Goal: Use online tool/utility

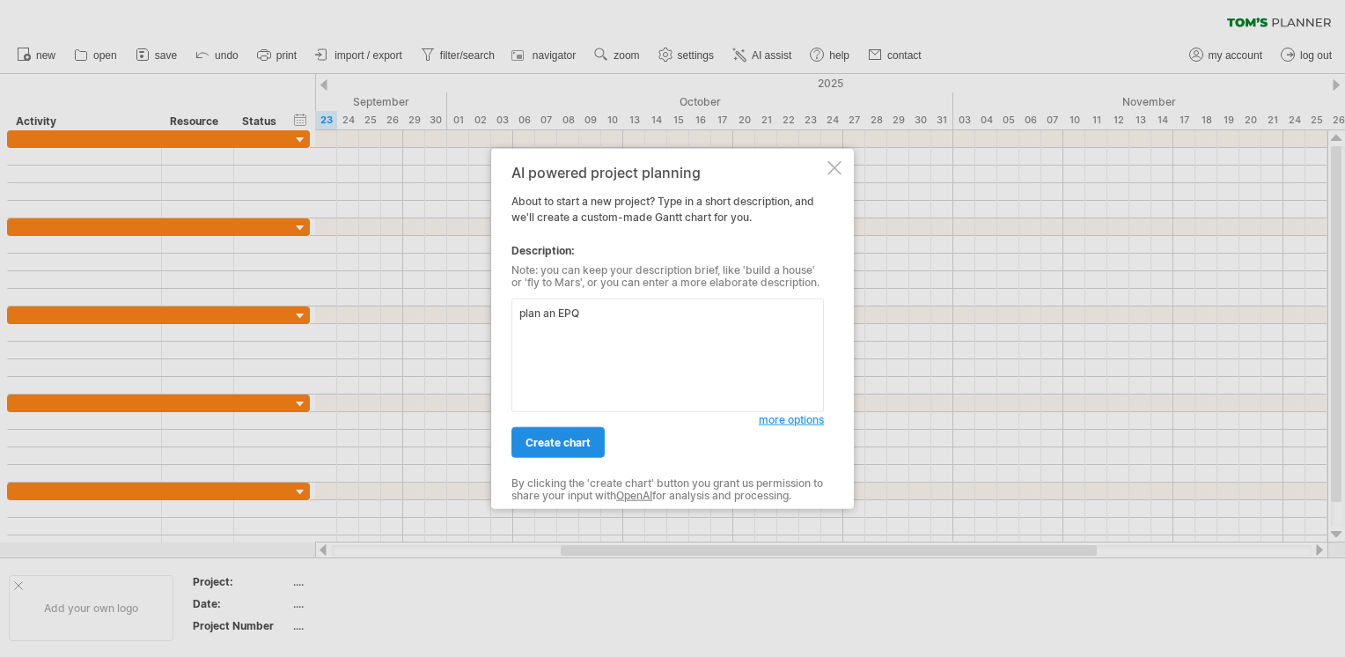
type textarea "plan an EPQ"
click at [554, 442] on span "create chart" at bounding box center [558, 442] width 65 height 13
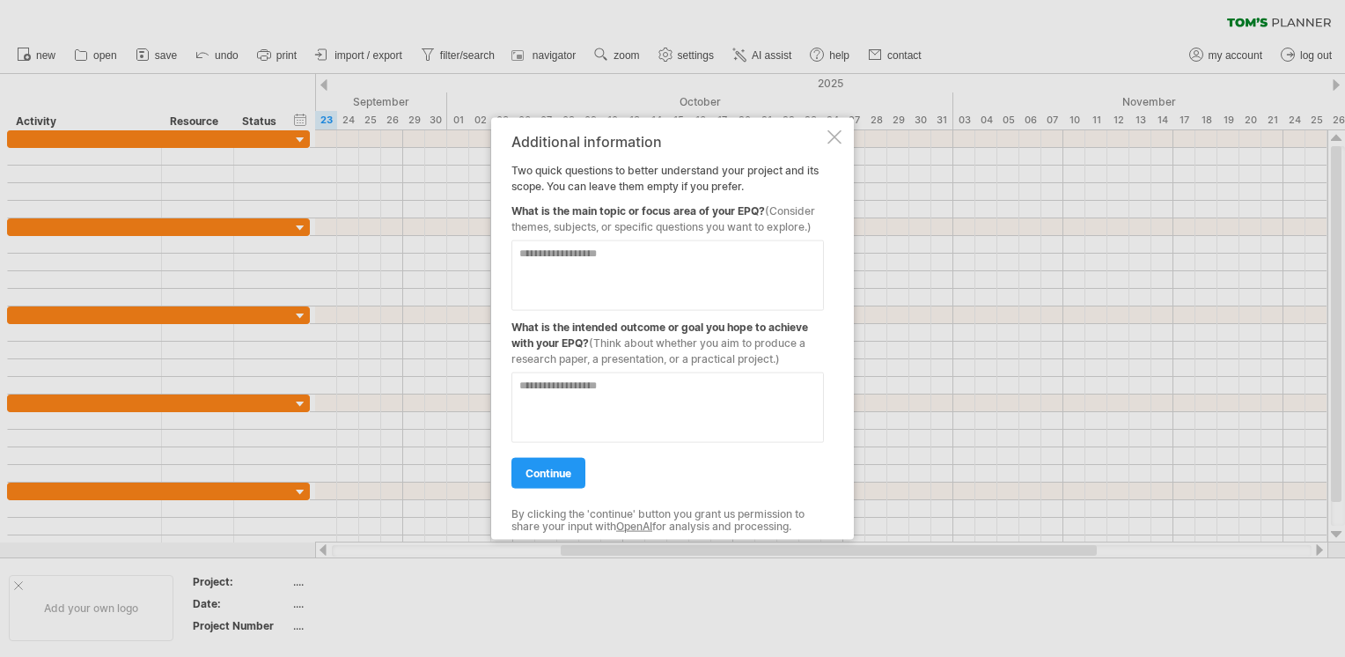
click at [551, 268] on textarea at bounding box center [668, 275] width 313 height 70
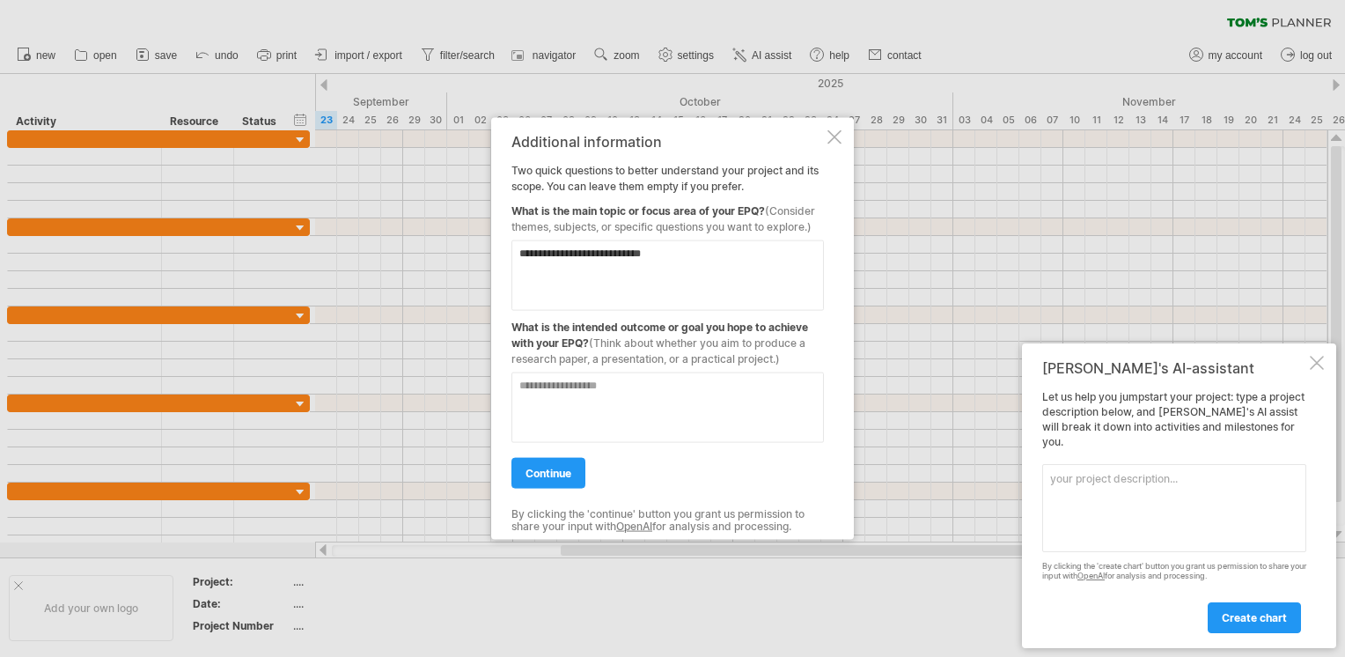
type textarea "**********"
click at [547, 393] on textarea at bounding box center [668, 407] width 313 height 70
type textarea "**********"
click at [556, 484] on link "continue" at bounding box center [549, 473] width 74 height 31
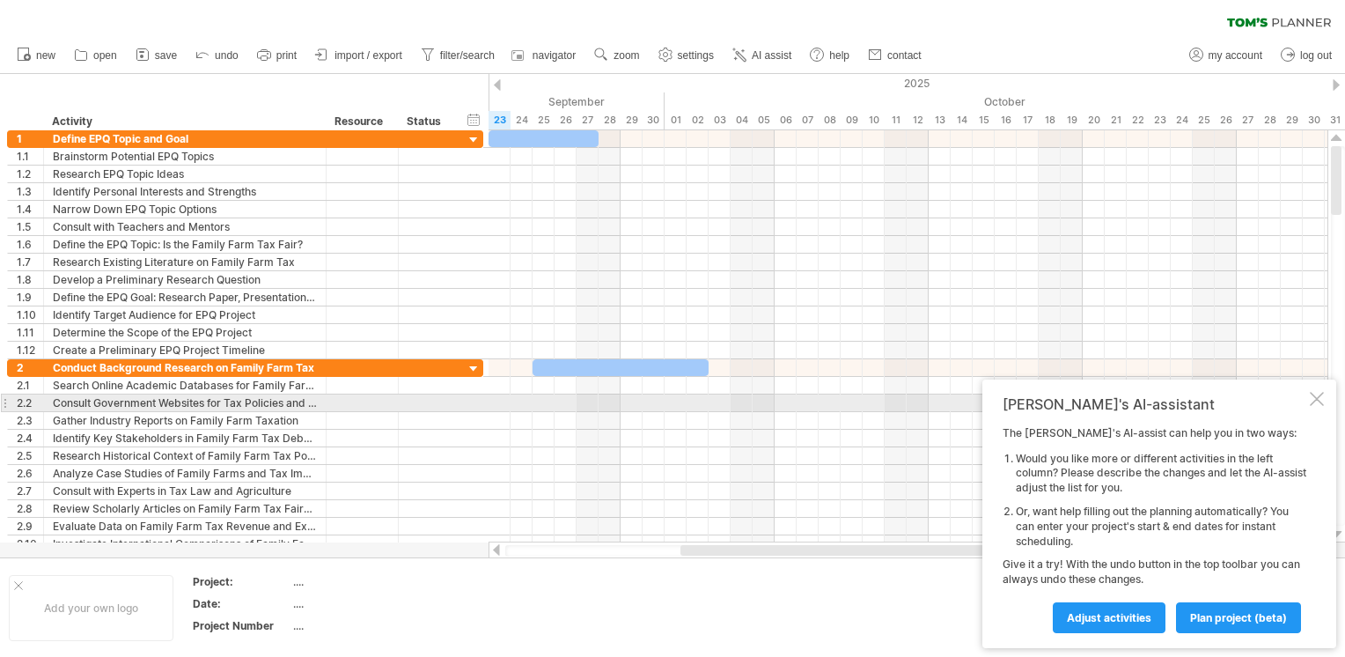
click at [1316, 398] on div at bounding box center [1317, 399] width 14 height 14
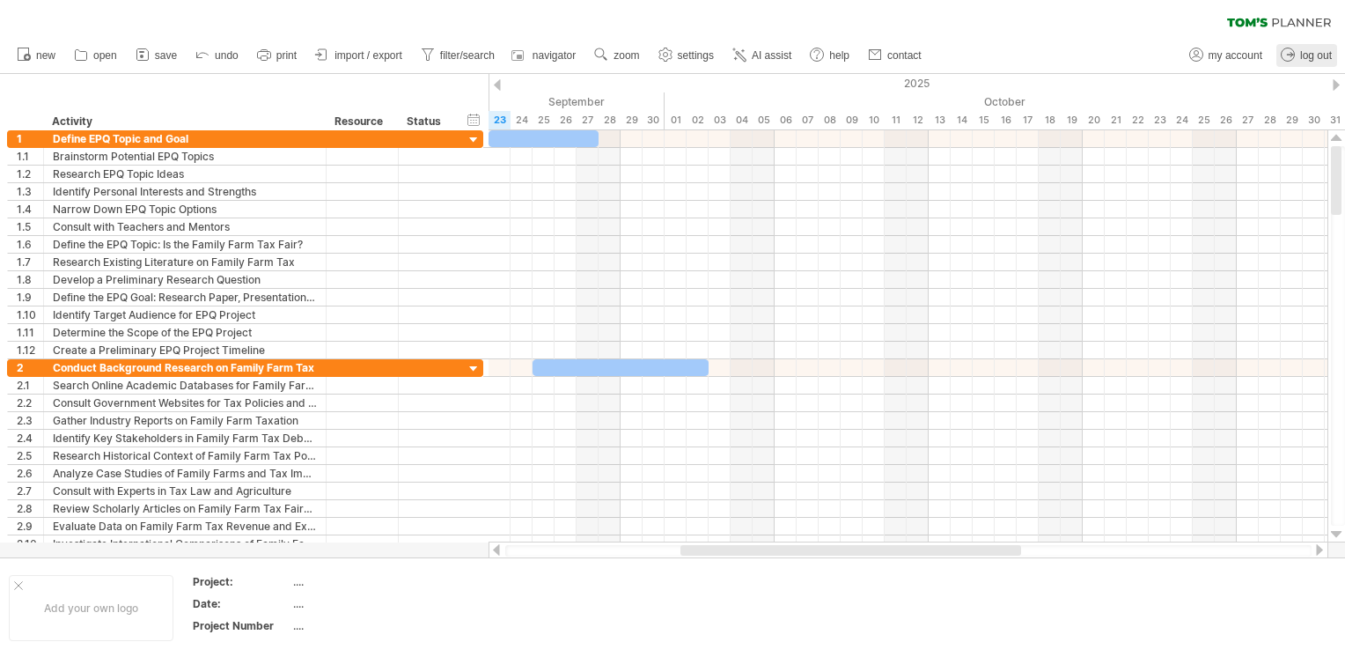
click at [1312, 49] on span "log out" at bounding box center [1316, 55] width 32 height 12
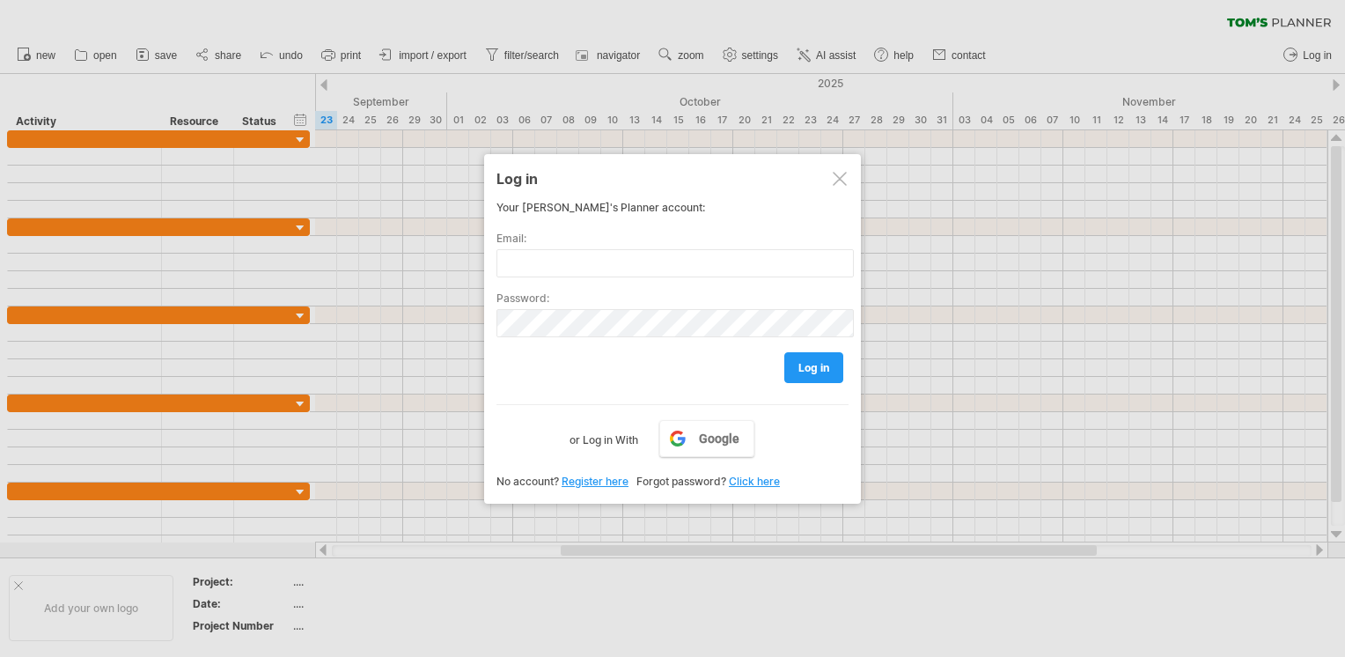
click at [835, 180] on div at bounding box center [840, 179] width 14 height 14
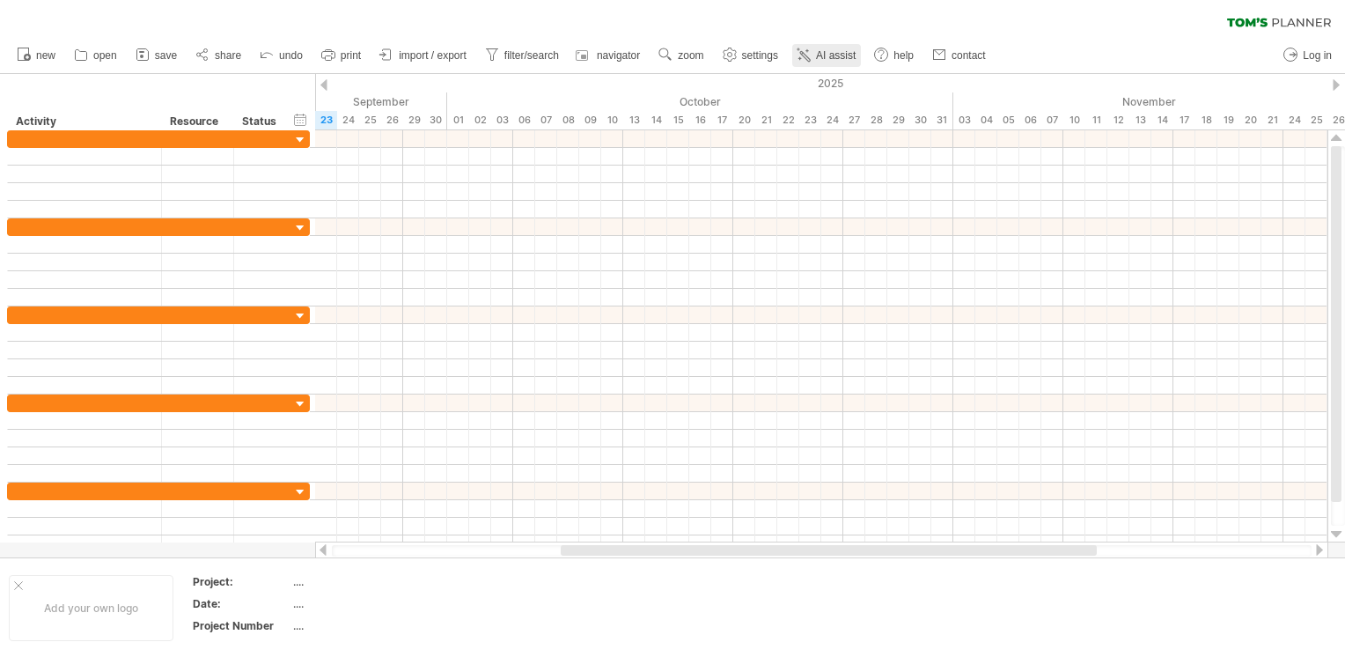
click at [826, 55] on span "AI assist" at bounding box center [836, 55] width 40 height 12
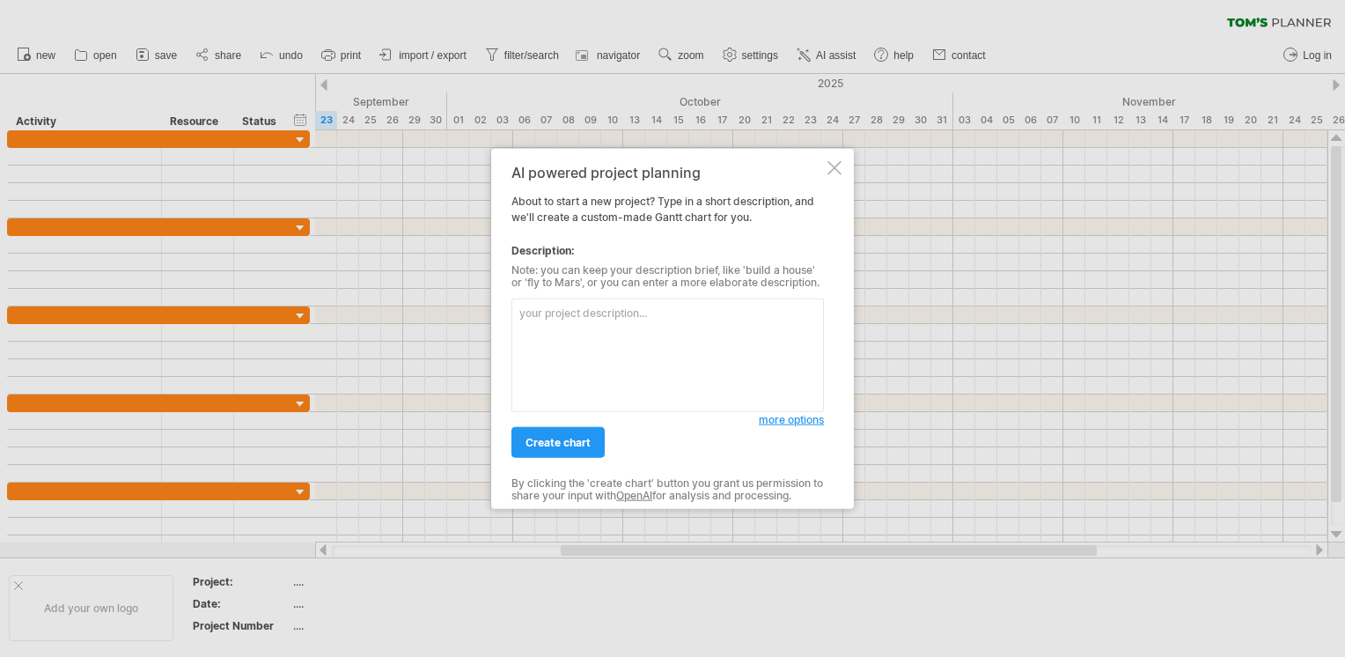
click at [831, 166] on div at bounding box center [835, 168] width 14 height 14
